Goal: Find specific page/section

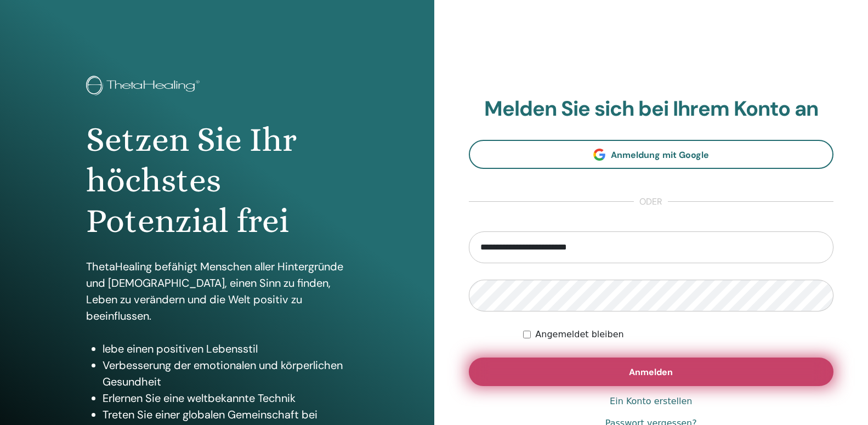
type input "**********"
click at [556, 372] on button "Anmelden" at bounding box center [651, 372] width 365 height 29
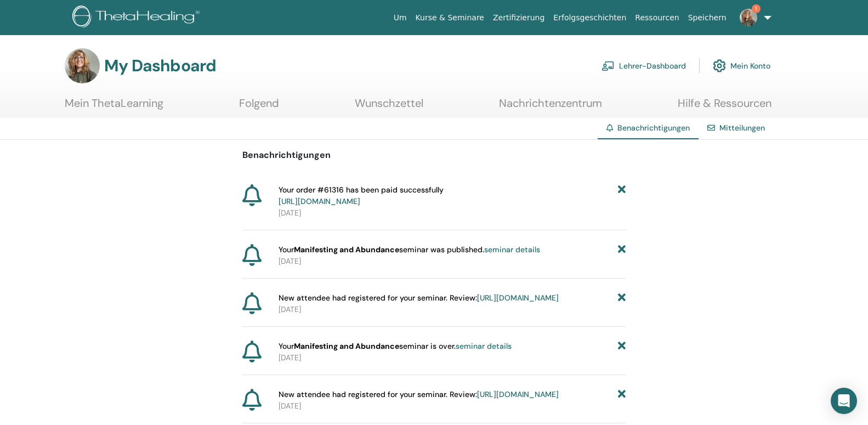
click at [505, 250] on link "seminar details" at bounding box center [512, 250] width 56 height 10
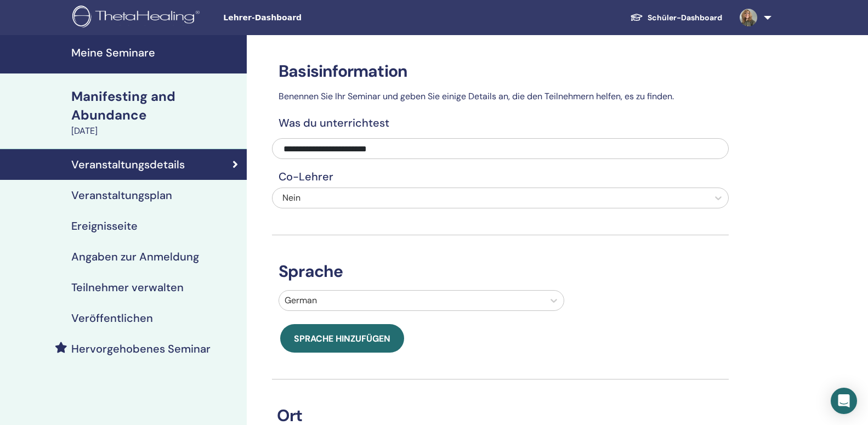
click at [118, 54] on h4 "Meine Seminare" at bounding box center [155, 52] width 169 height 13
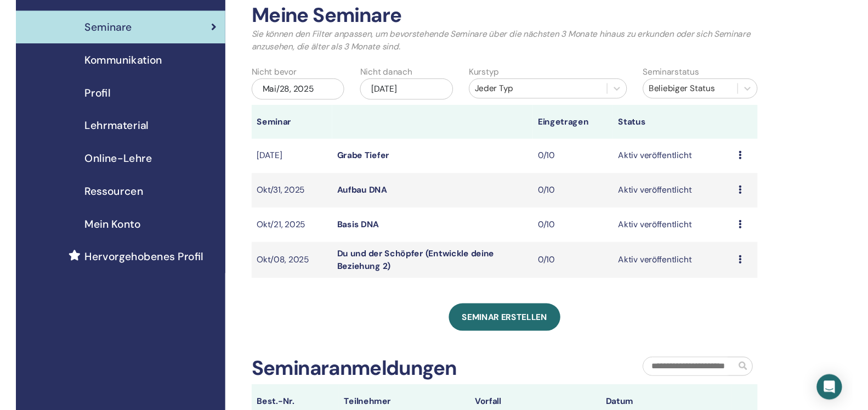
scroll to position [13, 0]
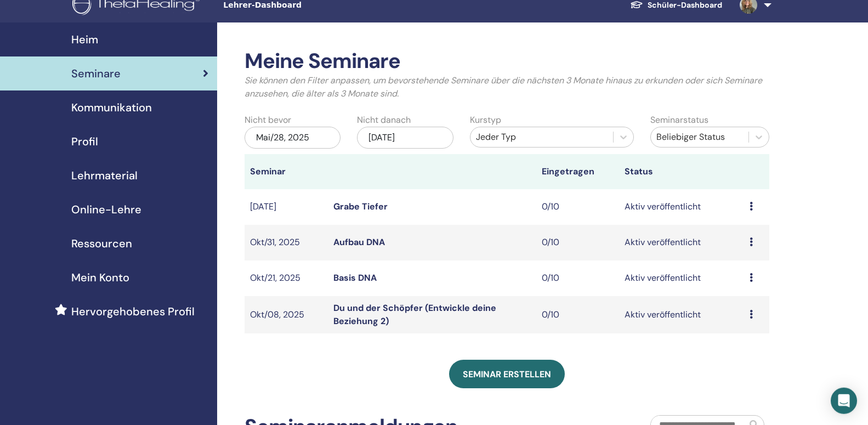
click at [417, 137] on div "[DATE]" at bounding box center [405, 138] width 97 height 22
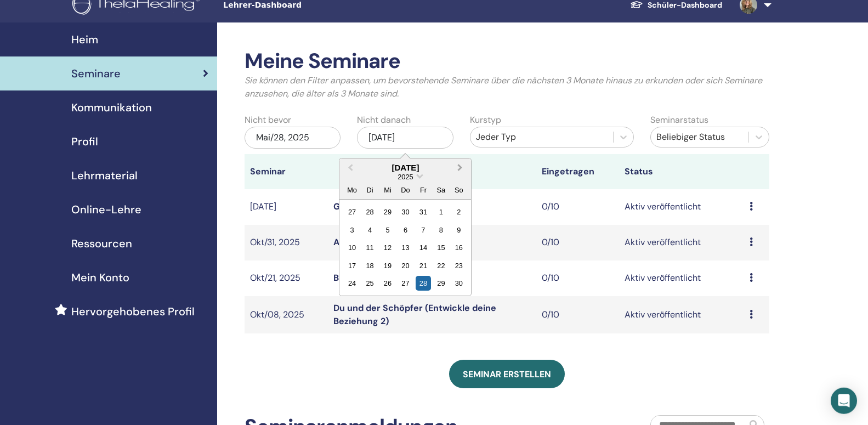
click at [460, 166] on span "Next Month" at bounding box center [460, 168] width 0 height 12
click at [386, 284] on div "31" at bounding box center [387, 283] width 15 height 15
